Goal: Find specific page/section: Find specific page/section

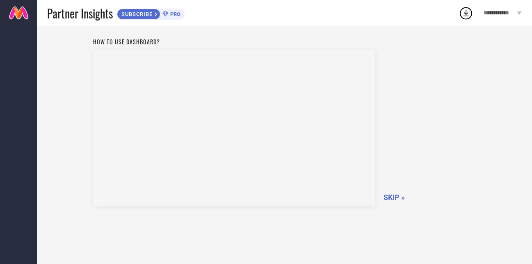
scroll to position [33, 0]
click at [389, 184] on span "SKIP »" at bounding box center [394, 185] width 21 height 9
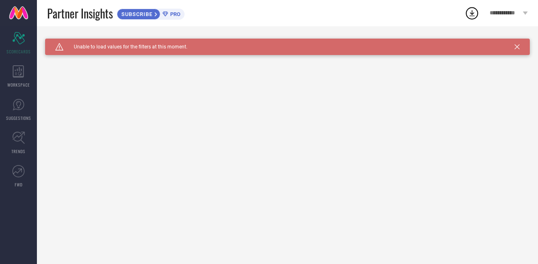
click at [517, 48] on icon at bounding box center [517, 46] width 5 height 5
